Goal: Transaction & Acquisition: Download file/media

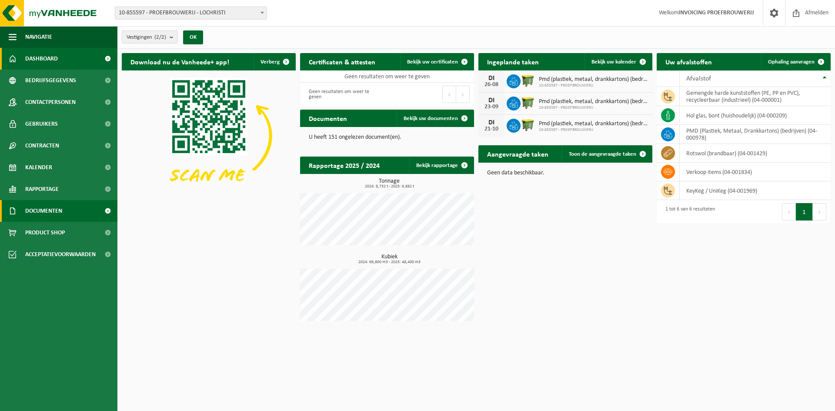
click at [82, 210] on link "Documenten" at bounding box center [58, 211] width 117 height 22
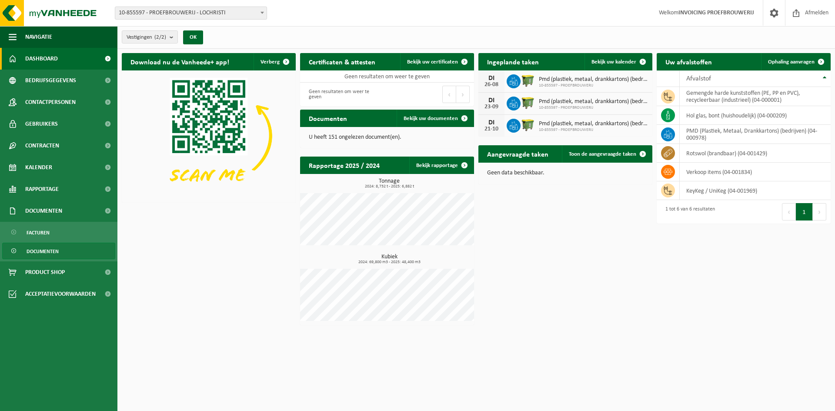
click at [45, 252] on span "Documenten" at bounding box center [43, 251] width 32 height 17
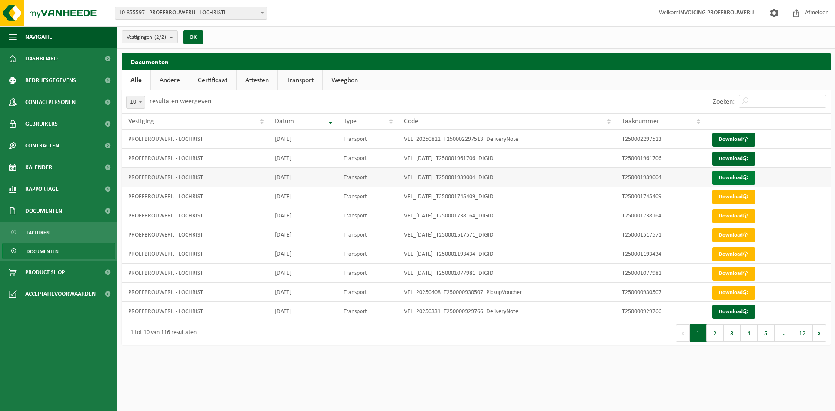
click at [729, 177] on link "Download" at bounding box center [733, 178] width 43 height 14
click at [737, 158] on link "Download" at bounding box center [733, 159] width 43 height 14
click at [726, 137] on link "Download" at bounding box center [733, 140] width 43 height 14
click at [810, 12] on span "Afmelden" at bounding box center [817, 13] width 28 height 26
